Goal: Book appointment/travel/reservation

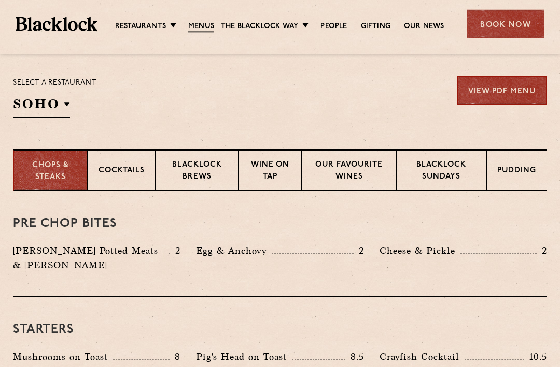
scroll to position [332, 0]
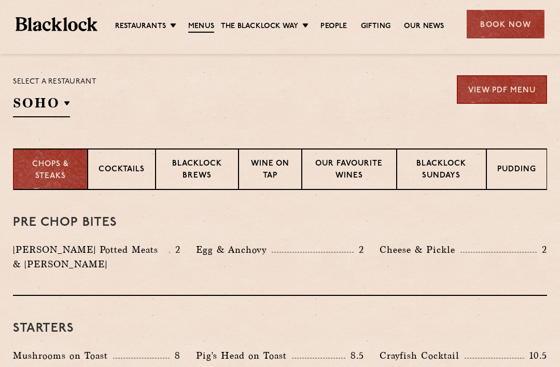
click at [211, 123] on section "Select a restaurant SOHO Soho Birmingham City Shoreditch Covent Garden Canary W…" at bounding box center [280, 95] width 560 height 107
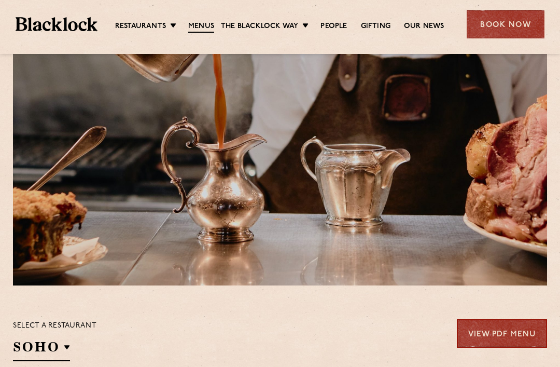
scroll to position [0, 0]
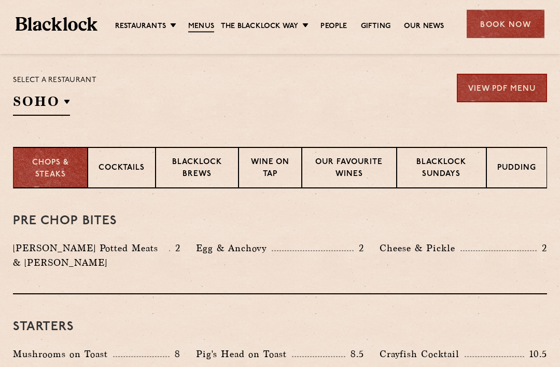
scroll to position [334, 0]
click at [449, 169] on p "Blacklock Sundays" at bounding box center [442, 169] width 68 height 24
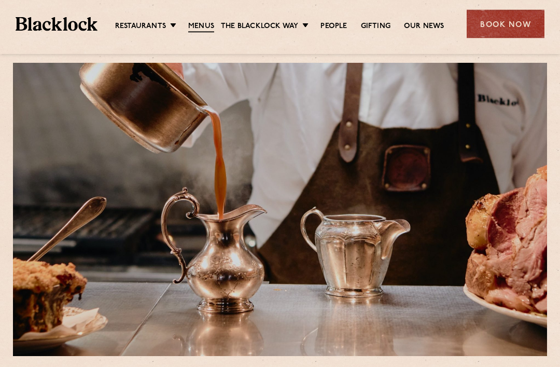
scroll to position [13, 0]
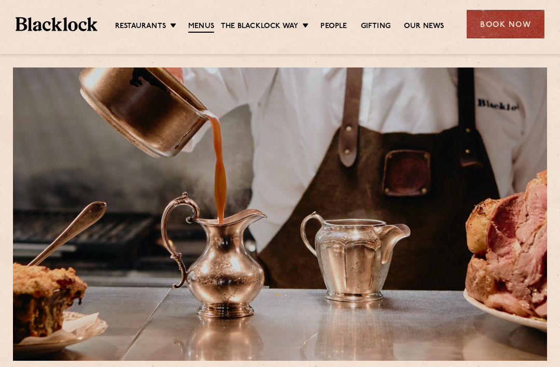
click at [0, 0] on link "Covent Garden" at bounding box center [0, 0] width 0 height 0
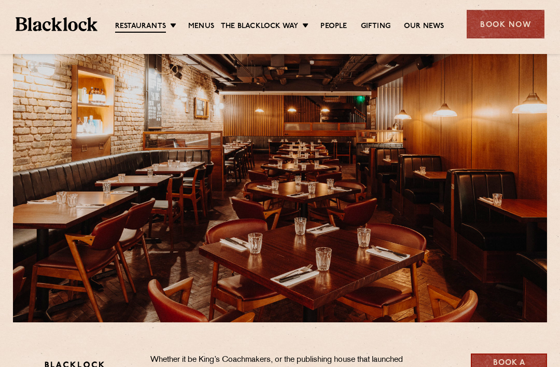
scroll to position [49, 0]
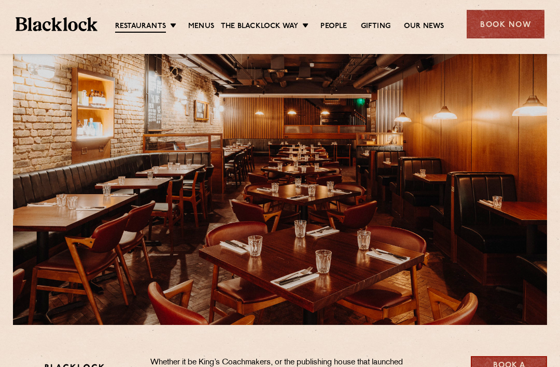
click at [166, 20] on ul "Restaurants Soho City Shoreditch Covent Garden Canary Wharf Manchester Birmingh…" at bounding box center [280, 24] width 364 height 17
click at [0, 0] on link "City" at bounding box center [0, 0] width 0 height 0
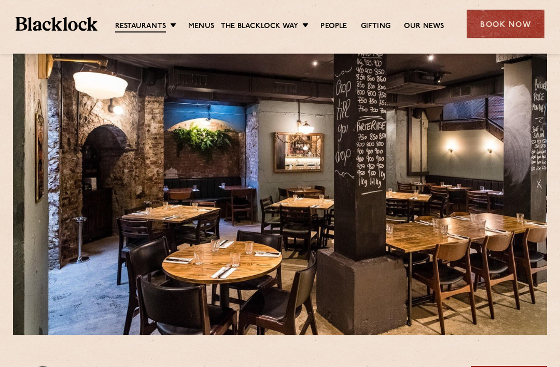
scroll to position [39, 0]
click at [0, 0] on link "Soho" at bounding box center [0, 0] width 0 height 0
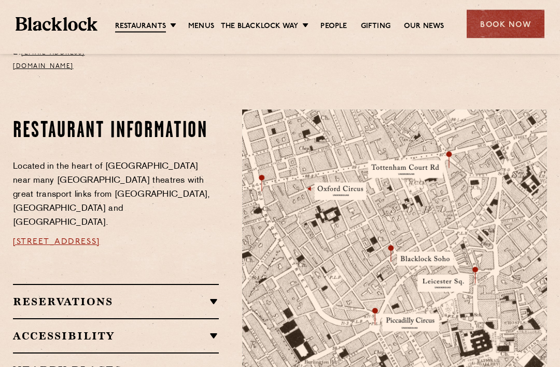
scroll to position [516, 0]
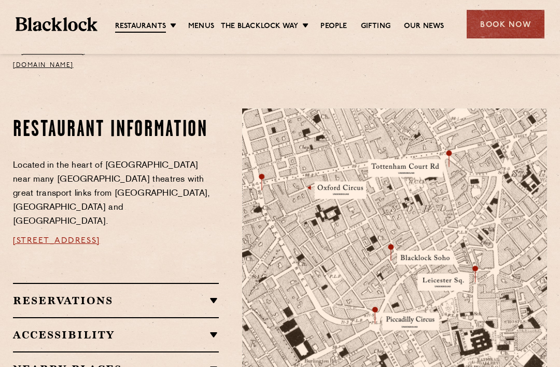
click at [457, 269] on img at bounding box center [394, 268] width 305 height 321
click at [478, 257] on img at bounding box center [394, 268] width 305 height 321
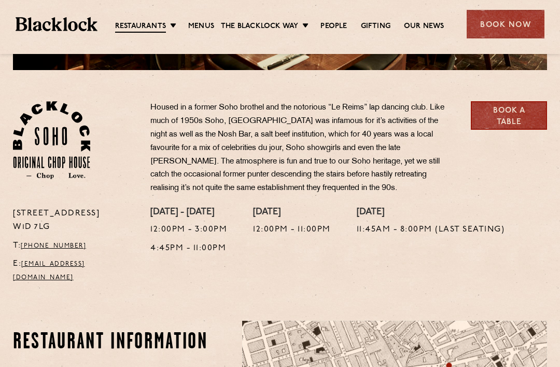
scroll to position [303, 0]
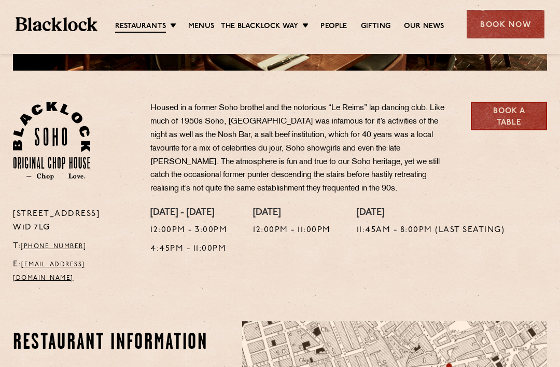
click at [0, 0] on link "Shoreditch" at bounding box center [0, 0] width 0 height 0
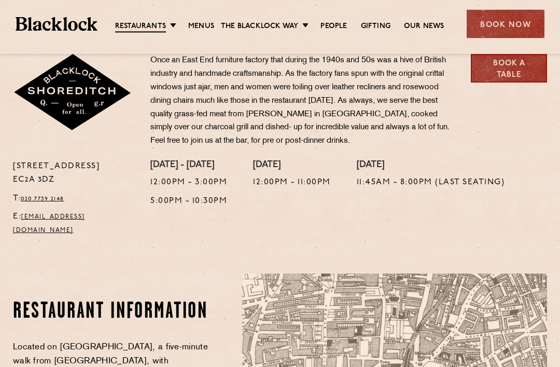
scroll to position [346, 0]
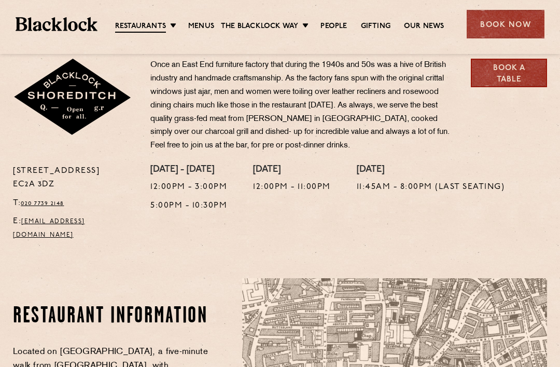
click at [0, 0] on link "Canary Wharf" at bounding box center [0, 0] width 0 height 0
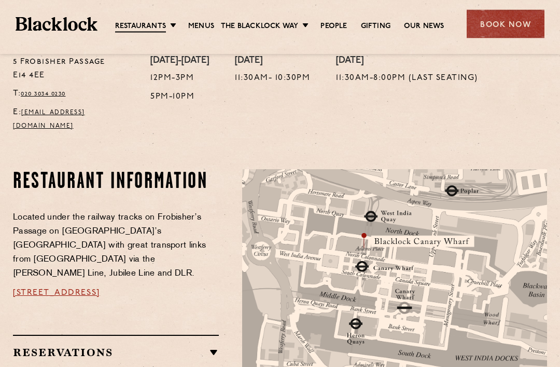
scroll to position [461, 0]
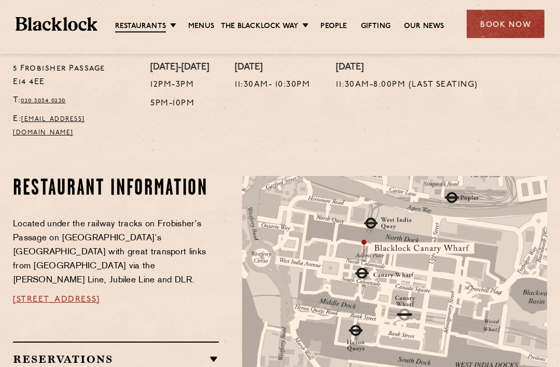
click at [204, 29] on link "Menus" at bounding box center [201, 26] width 26 height 10
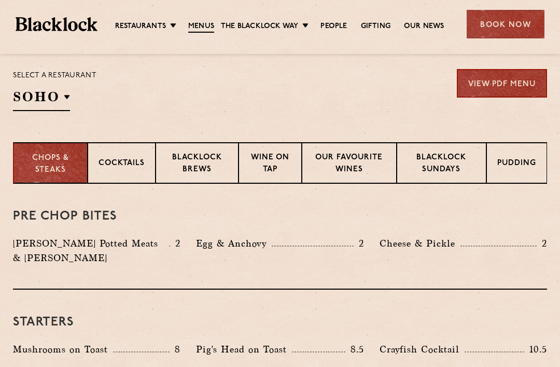
scroll to position [341, 0]
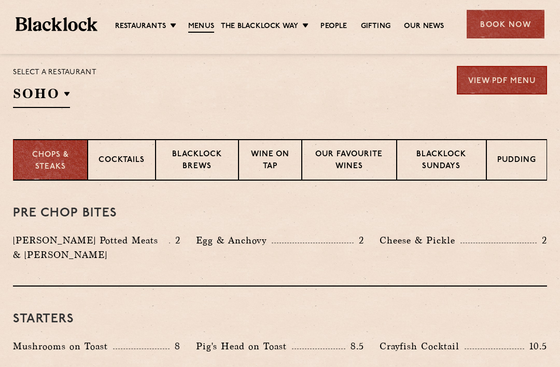
click at [462, 161] on p "Blacklock Sundays" at bounding box center [442, 161] width 68 height 24
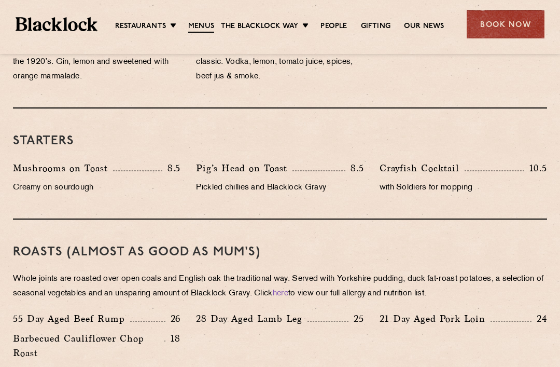
scroll to position [570, 0]
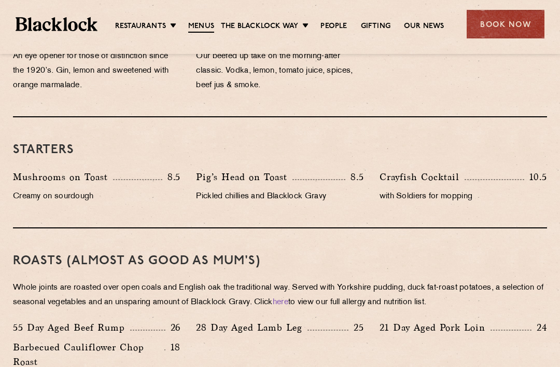
click at [0, 0] on link "Covent Garden" at bounding box center [0, 0] width 0 height 0
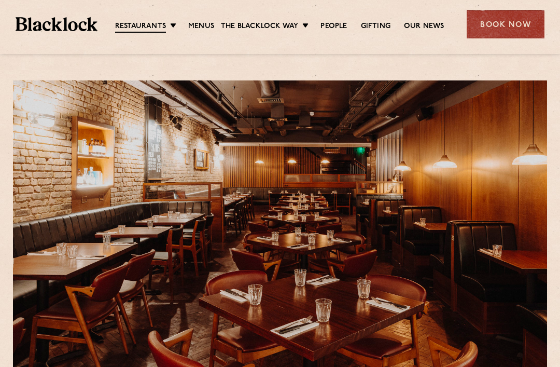
click at [0, 0] on link "[DATE] Roast" at bounding box center [0, 0] width 0 height 0
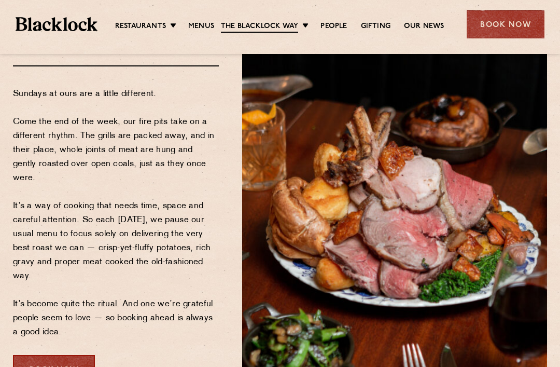
scroll to position [112, 0]
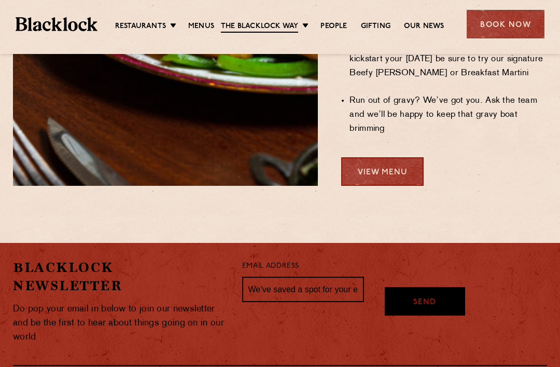
click at [398, 157] on link "View Menu" at bounding box center [382, 171] width 82 height 29
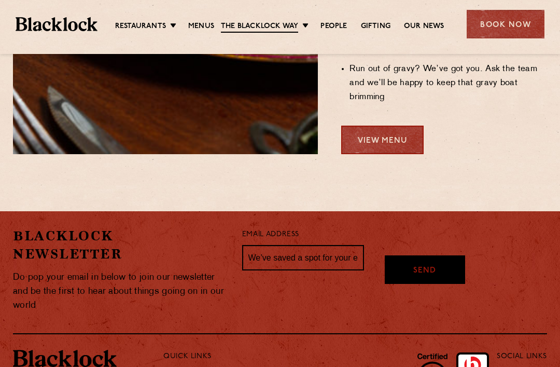
scroll to position [1016, 0]
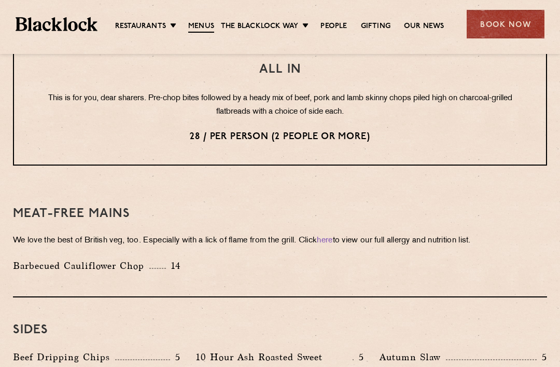
scroll to position [1350, 0]
click at [0, 0] on link "Butcher Price [DATE]" at bounding box center [0, 0] width 0 height 0
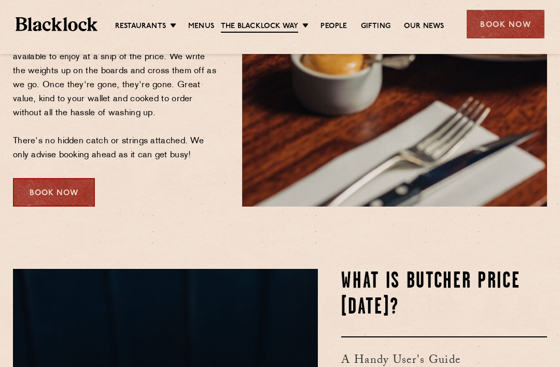
scroll to position [315, 0]
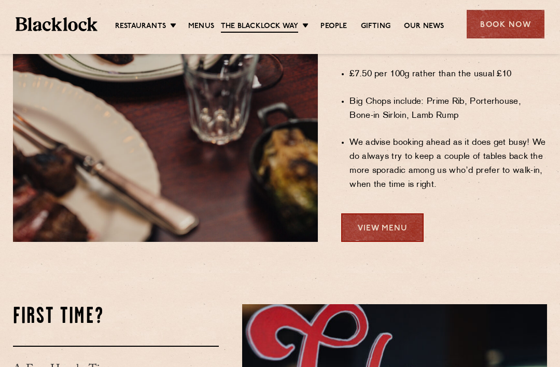
click at [401, 213] on link "View Menu" at bounding box center [382, 227] width 82 height 29
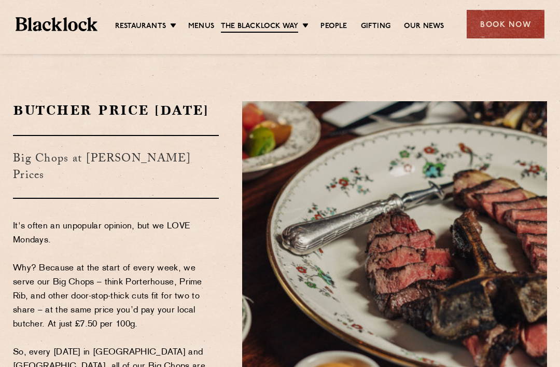
click at [0, 0] on link "City" at bounding box center [0, 0] width 0 height 0
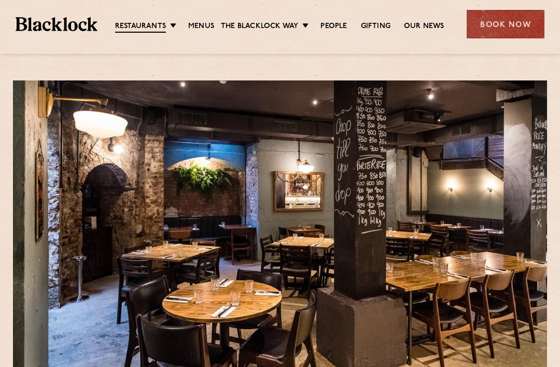
click at [71, 26] on img at bounding box center [57, 24] width 82 height 14
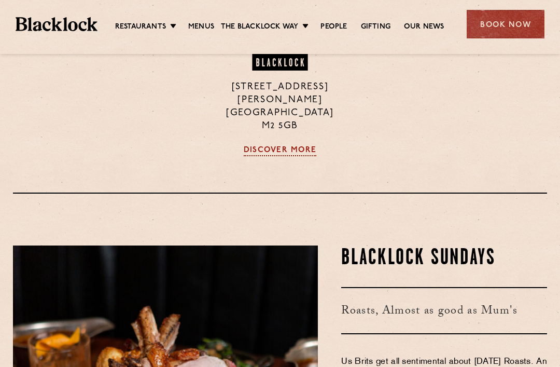
scroll to position [1127, 0]
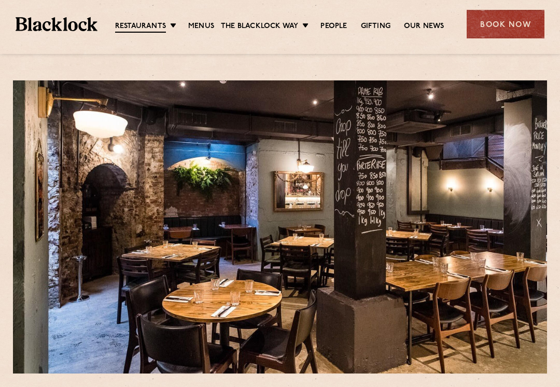
click at [0, 0] on link "City" at bounding box center [0, 0] width 0 height 0
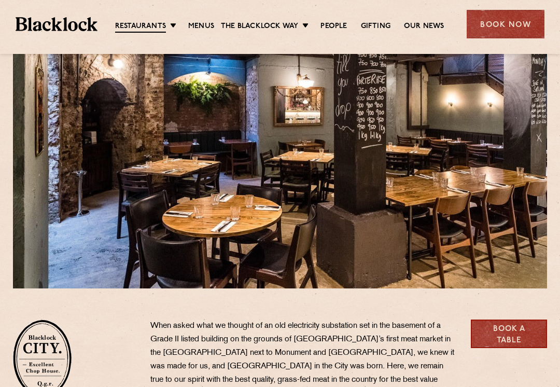
scroll to position [83, 0]
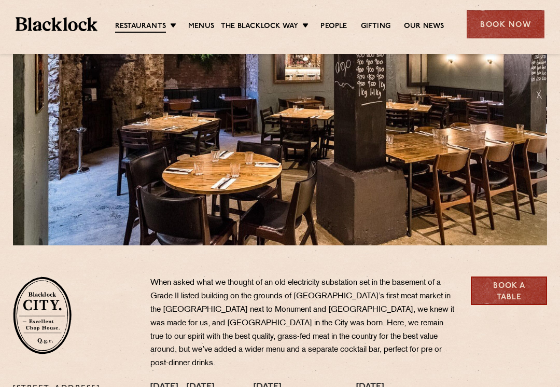
scroll to position [129, 0]
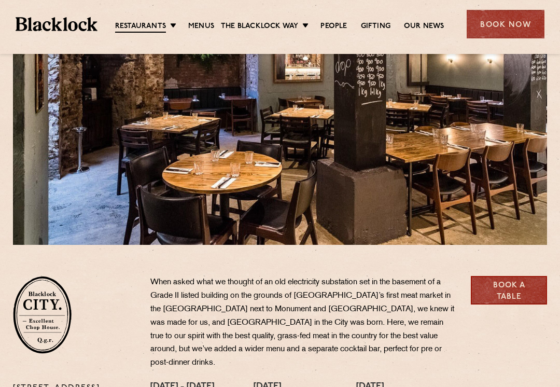
click at [506, 22] on div "Book Now" at bounding box center [506, 24] width 78 height 29
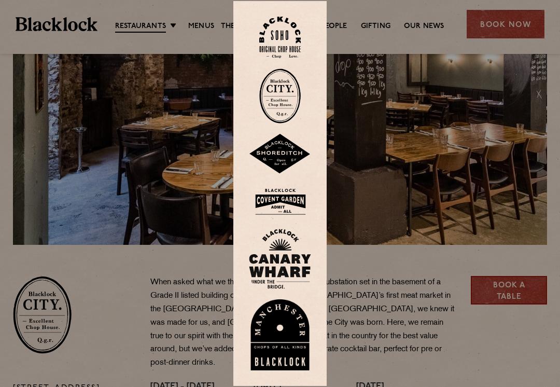
click at [279, 104] on img at bounding box center [280, 95] width 42 height 55
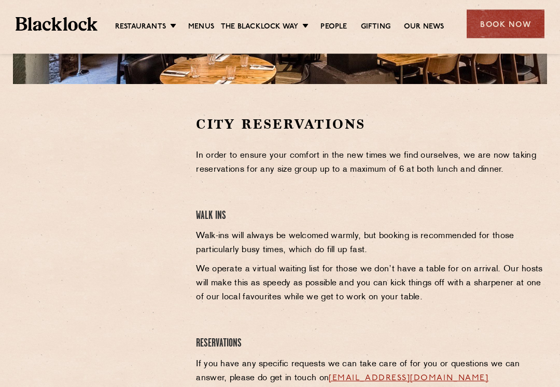
scroll to position [290, 0]
